Goal: Task Accomplishment & Management: Manage account settings

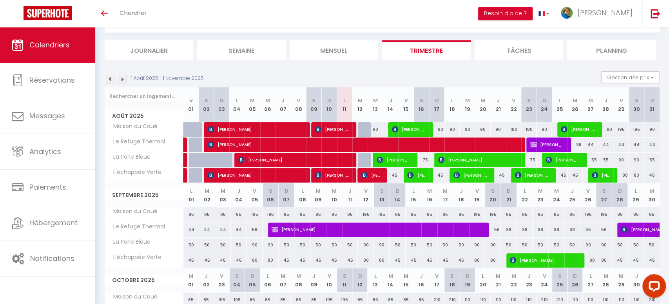
scroll to position [41, 0]
click at [396, 178] on div "45" at bounding box center [390, 175] width 15 height 15
type input "45"
type input "[DEMOGRAPHIC_DATA][DATE]"
type input "Ven 15 Août 2025"
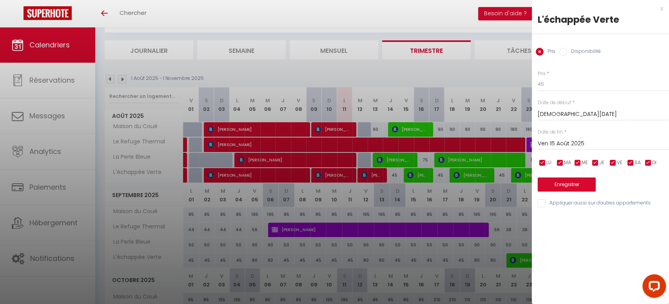
click at [446, 65] on div at bounding box center [334, 152] width 669 height 304
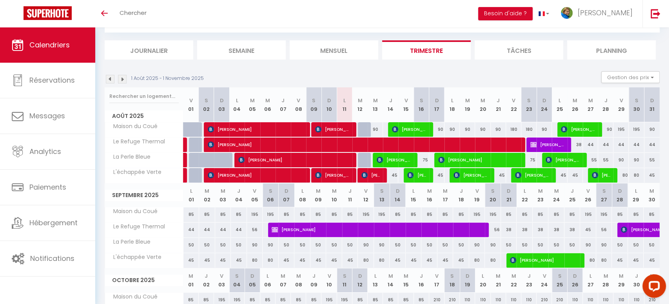
click at [423, 160] on div "75" at bounding box center [421, 160] width 15 height 15
type input "75"
type input "[PERSON_NAME][DATE]"
type input "Dim 17 Août 2025"
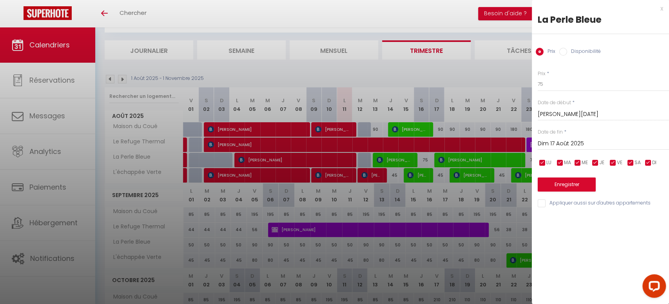
click at [466, 11] on div at bounding box center [334, 152] width 669 height 304
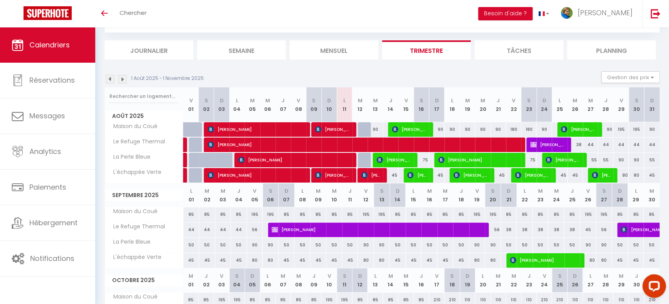
click at [422, 9] on div "Toggle menubar Chercher BUTTON Besoin d'aide ? [PERSON_NAME] Équipe" at bounding box center [360, 13] width 606 height 27
